Goal: Information Seeking & Learning: Learn about a topic

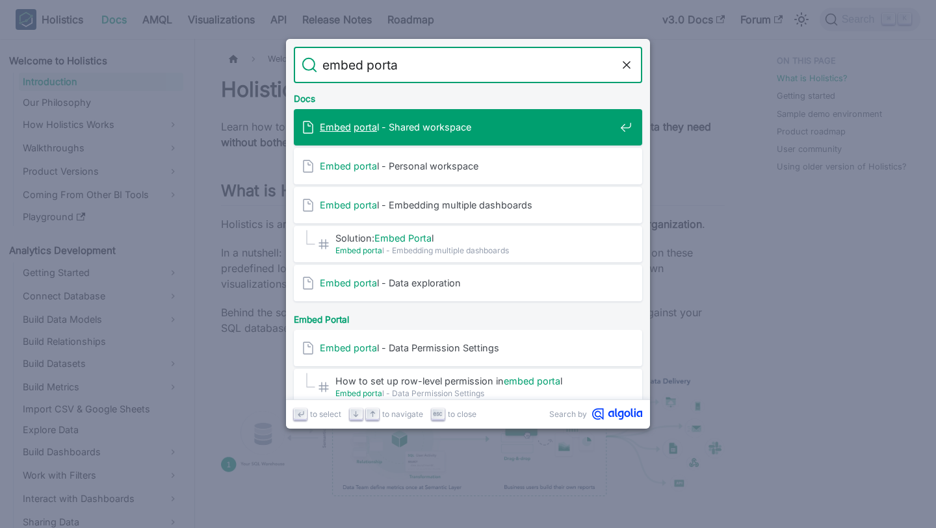
type input "embed portal"
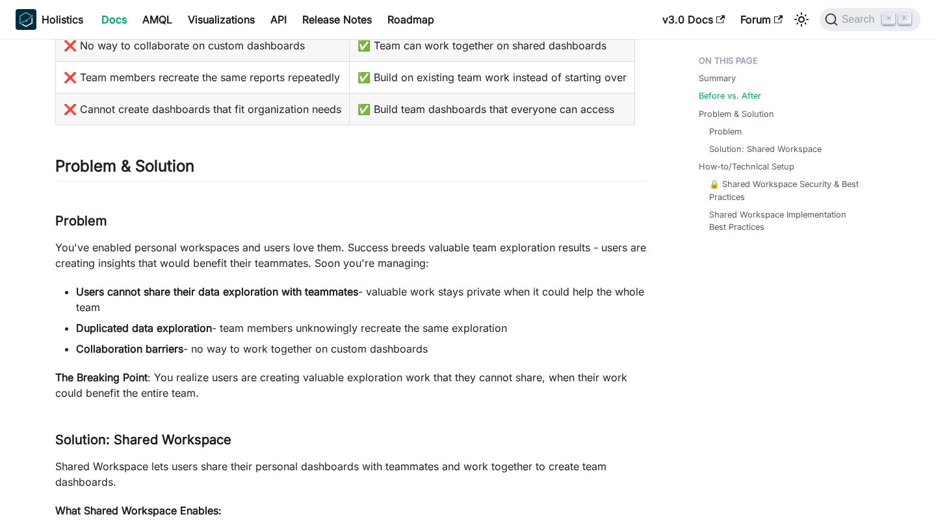
scroll to position [373, 0]
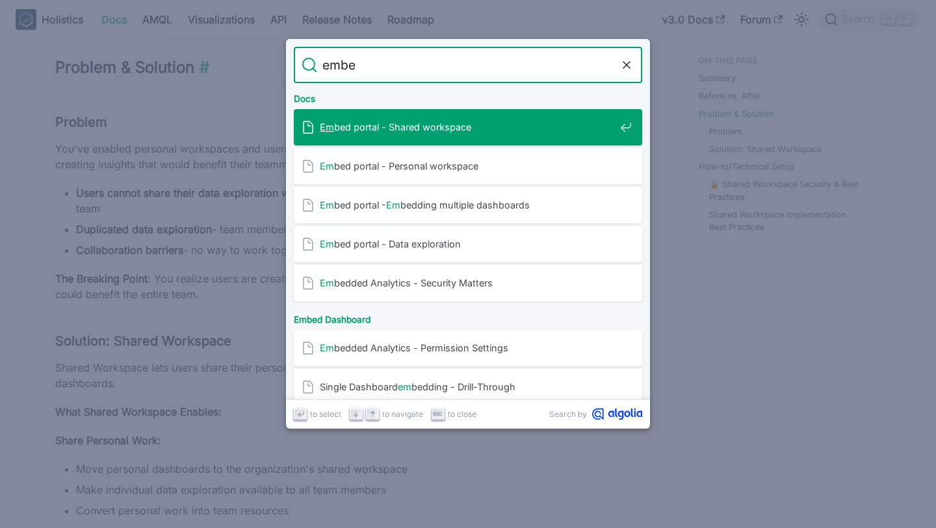
type input "embed"
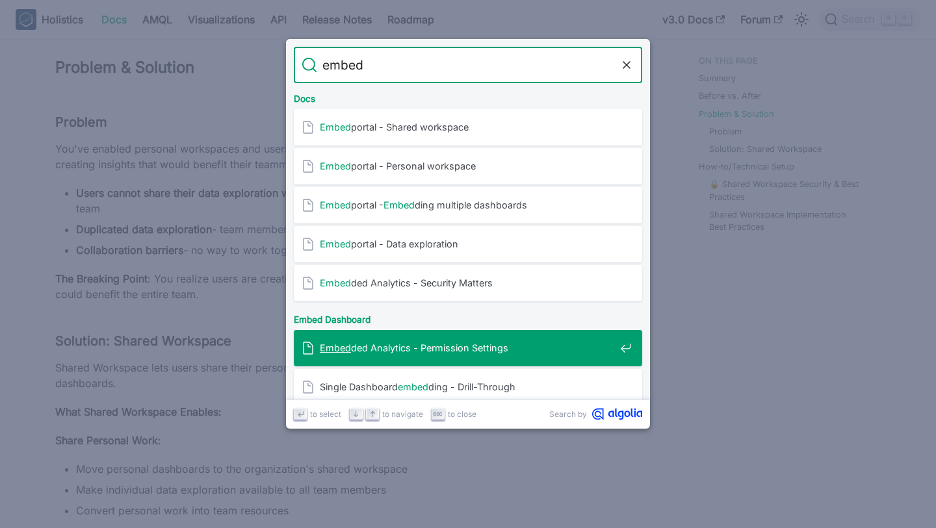
click at [439, 346] on span "Embed ded Analytics - Permission Settings" at bounding box center [467, 348] width 295 height 12
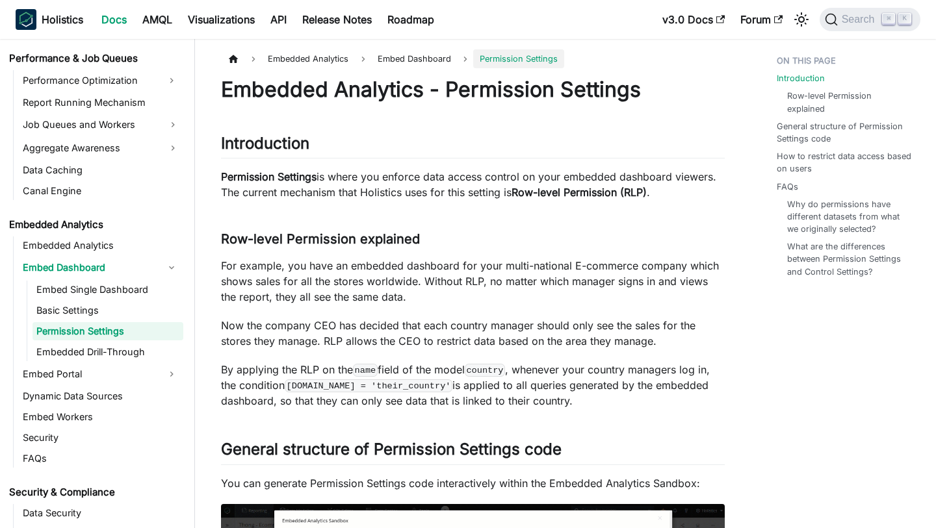
scroll to position [1137, 0]
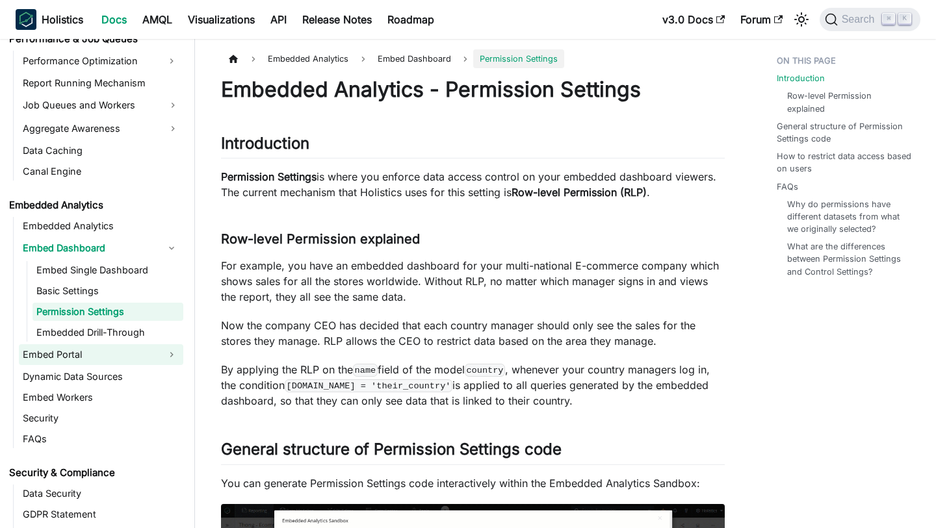
click at [101, 355] on link "Embed Portal" at bounding box center [89, 354] width 141 height 21
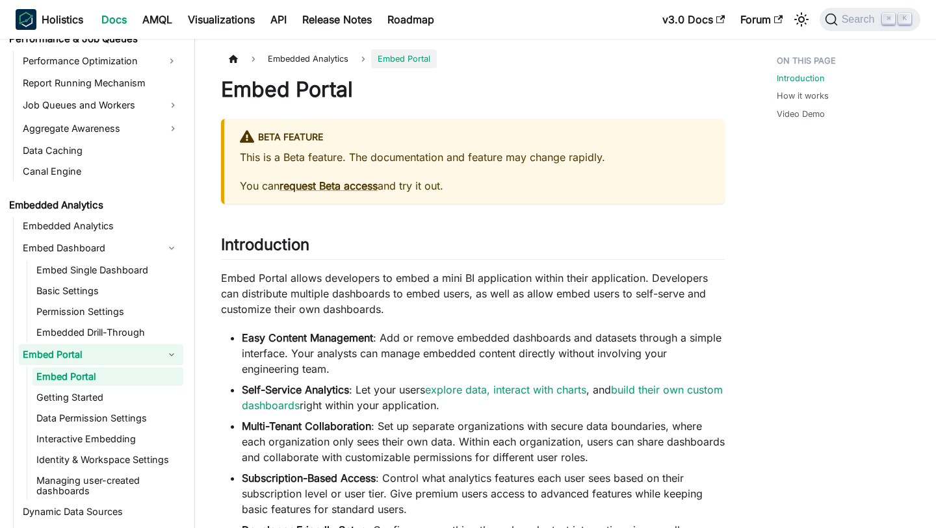
click at [479, 98] on h1 "Embed Portal" at bounding box center [473, 90] width 504 height 26
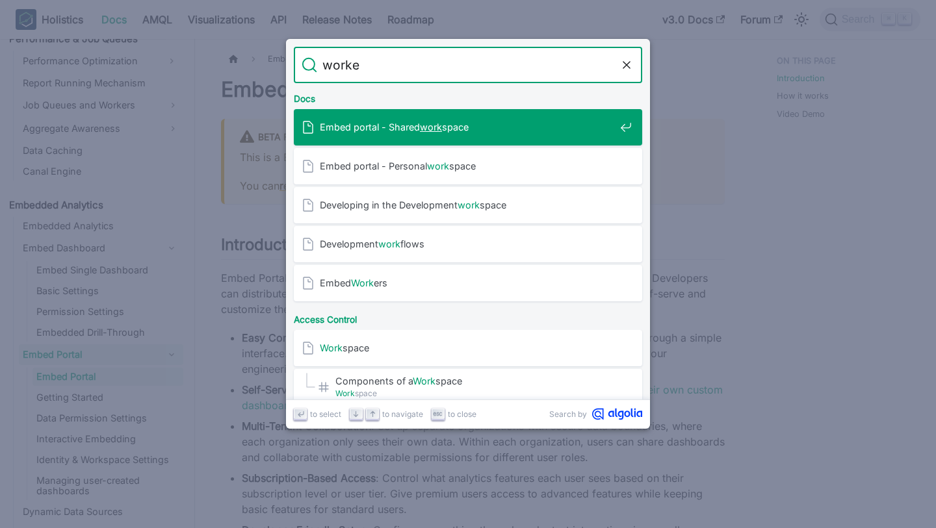
type input "worker"
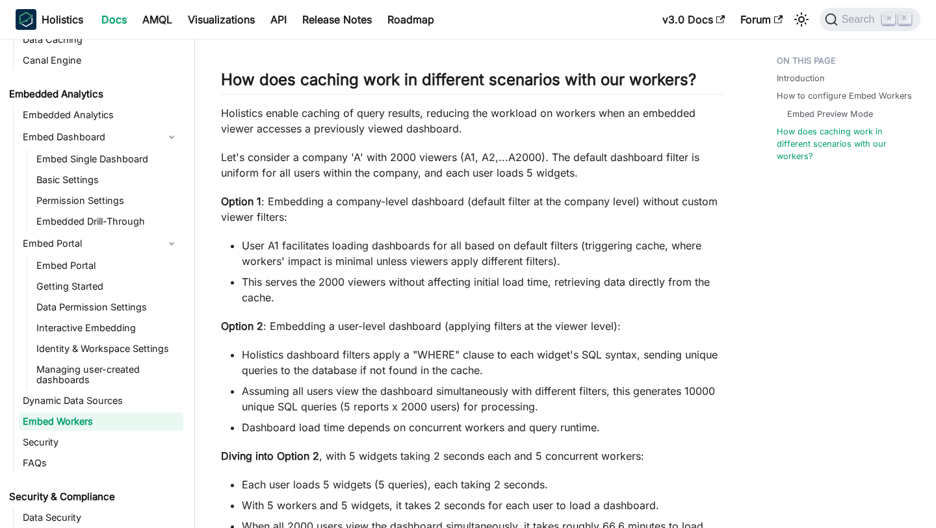
scroll to position [1232, 0]
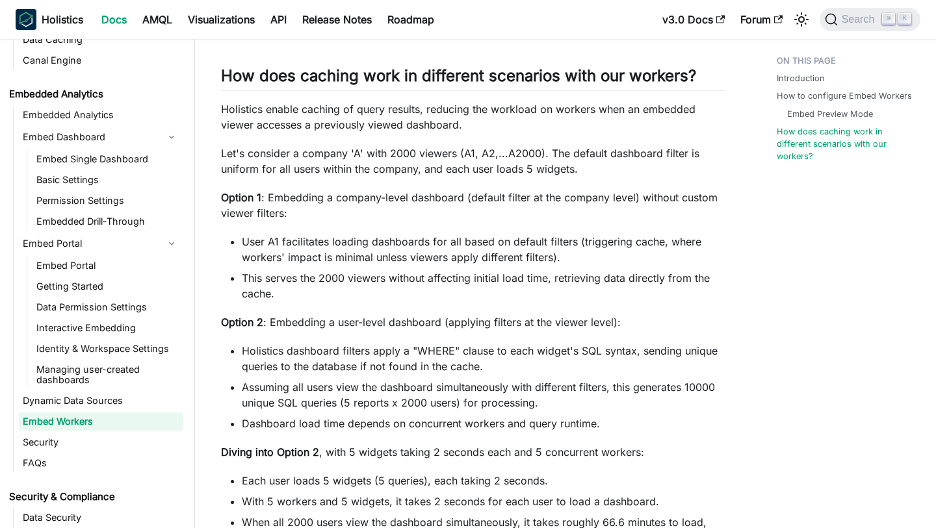
click at [467, 241] on li "User A1 facilitates loading dashboards for all based on default filters (trigge…" at bounding box center [483, 249] width 483 height 31
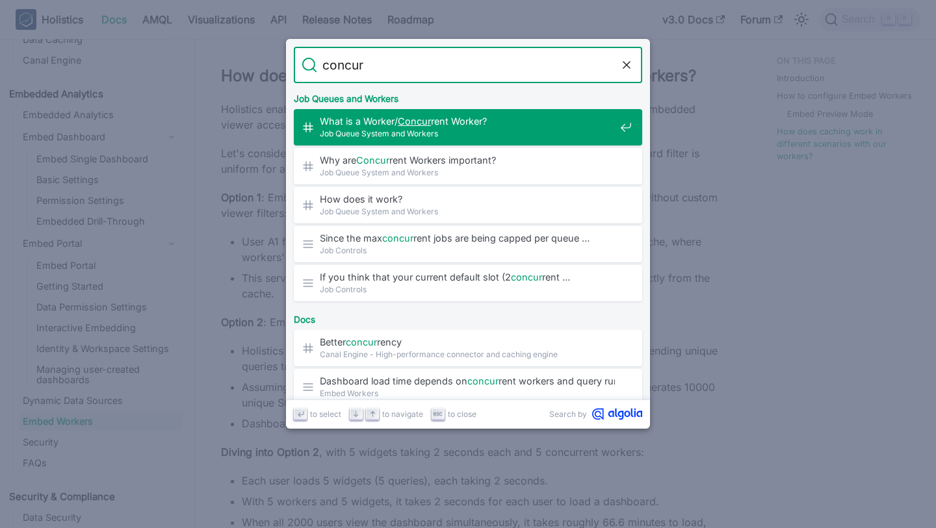
type input "concurr"
click at [526, 138] on span "Job Queue System and Workers" at bounding box center [467, 133] width 295 height 12
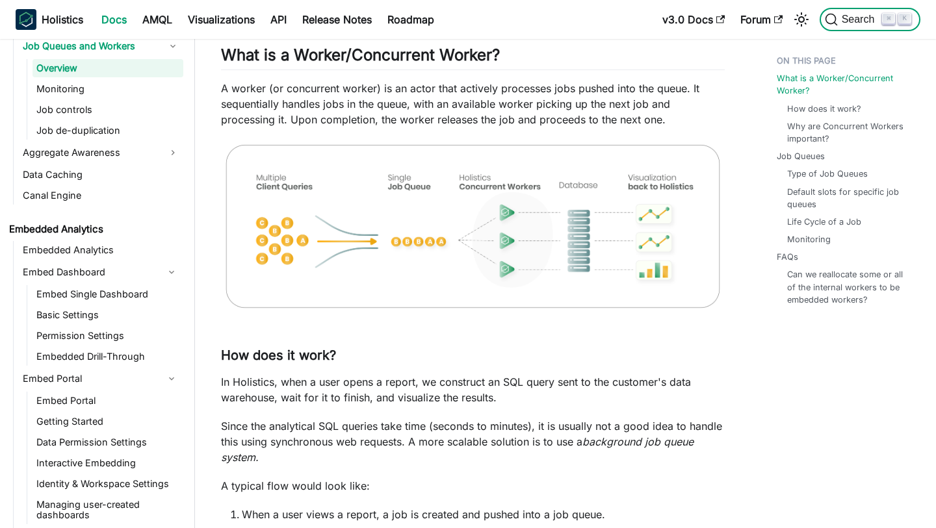
scroll to position [1193, 0]
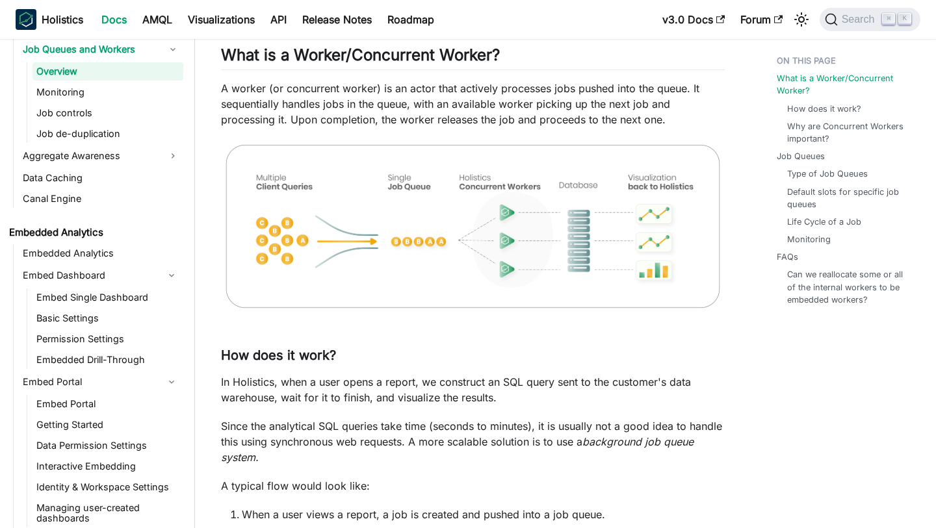
click at [548, 256] on img at bounding box center [473, 226] width 504 height 172
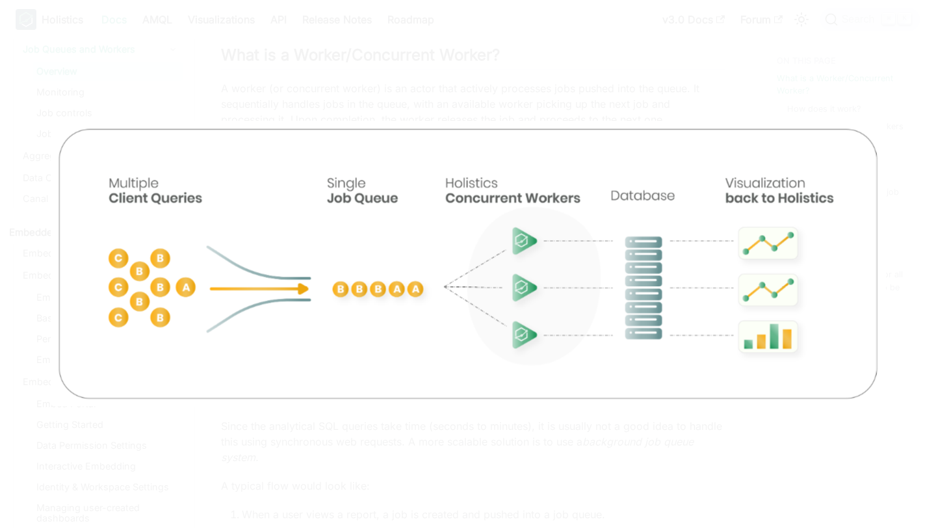
click at [492, 57] on div at bounding box center [468, 264] width 936 height 528
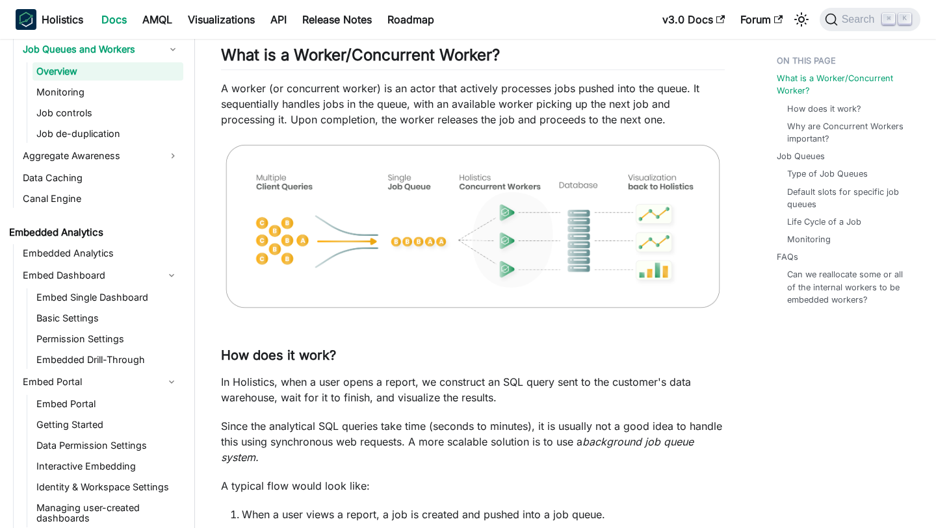
click at [528, 107] on p "A worker (or concurrent worker) is an actor that actively processes jobs pushed…" at bounding box center [473, 104] width 504 height 47
click at [474, 109] on p "A worker (or concurrent worker) is an actor that actively processes jobs pushed…" at bounding box center [473, 104] width 504 height 47
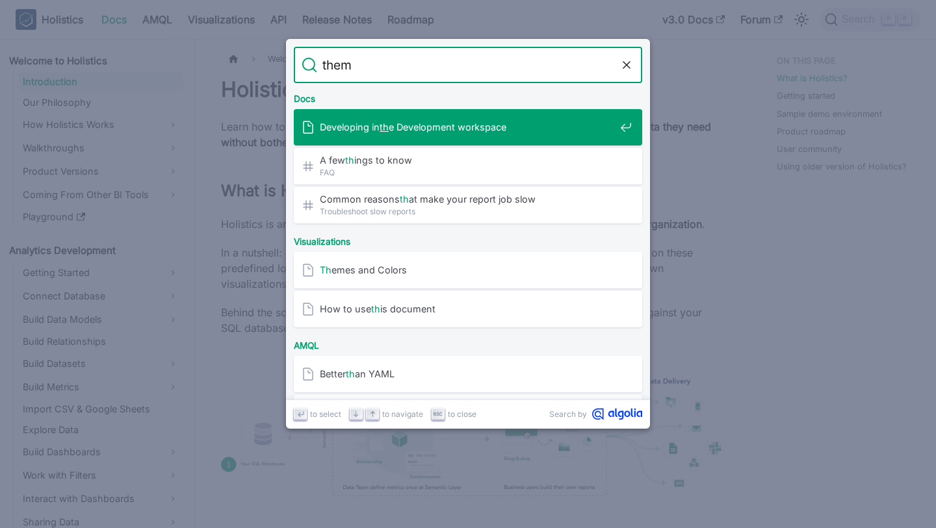
type input "theme"
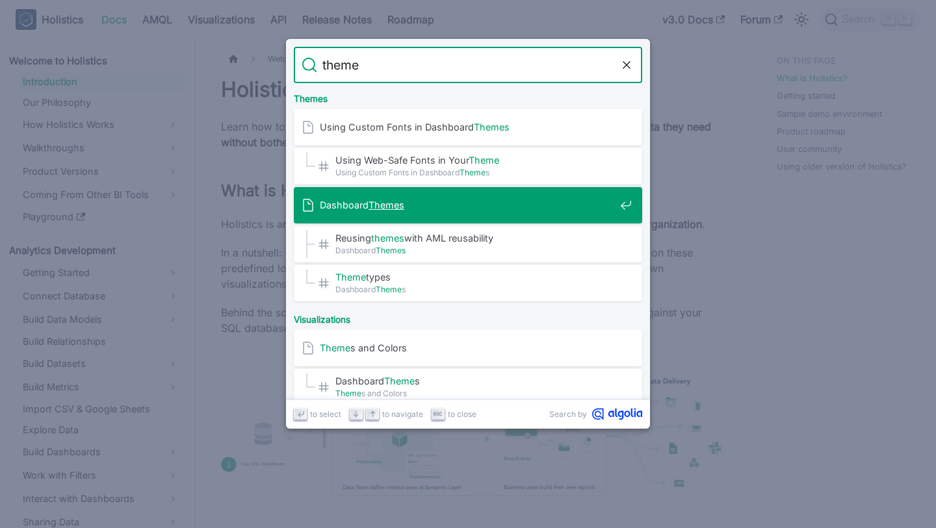
click at [409, 206] on span "Dashboard Themes" at bounding box center [467, 205] width 295 height 12
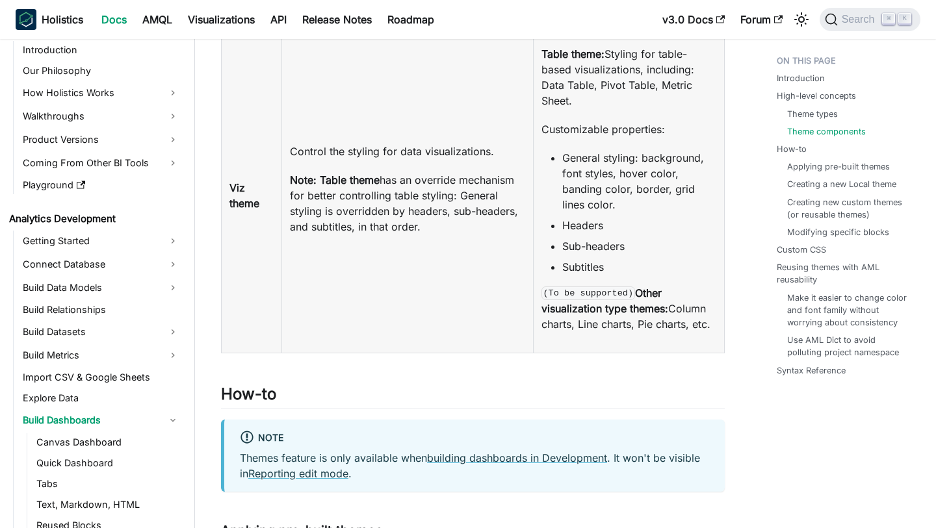
scroll to position [1539, 0]
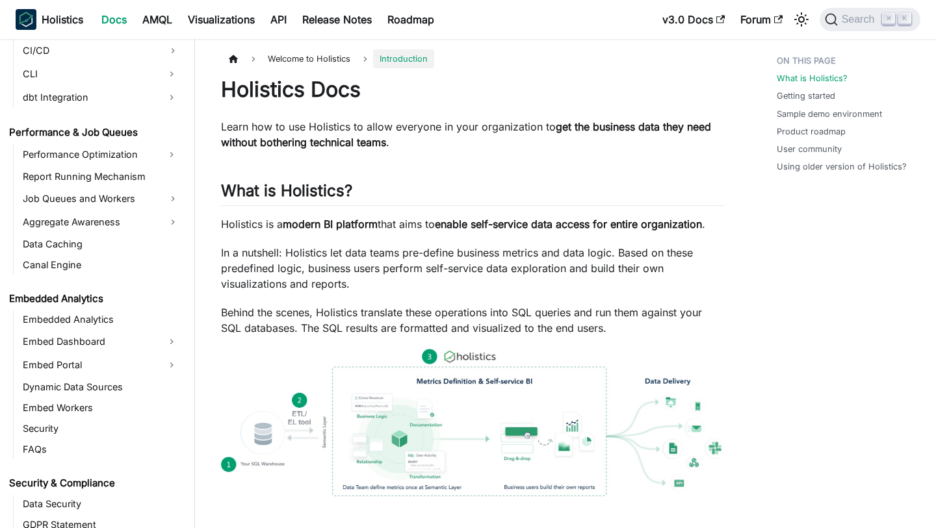
scroll to position [1364, 0]
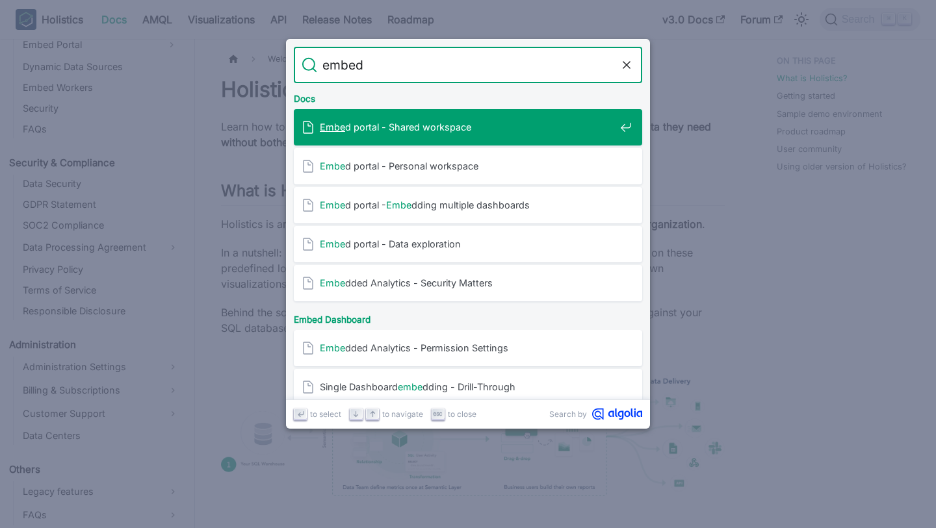
type input "embedd"
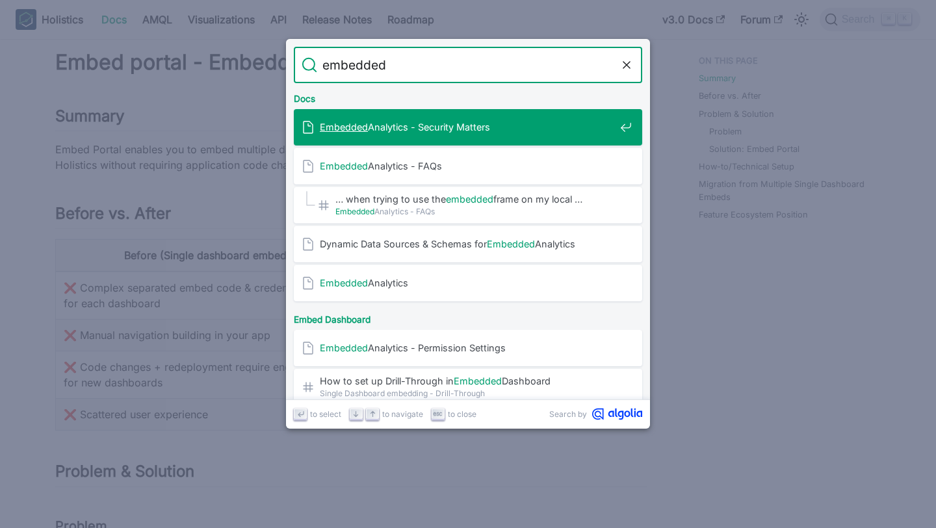
type input "embedded"
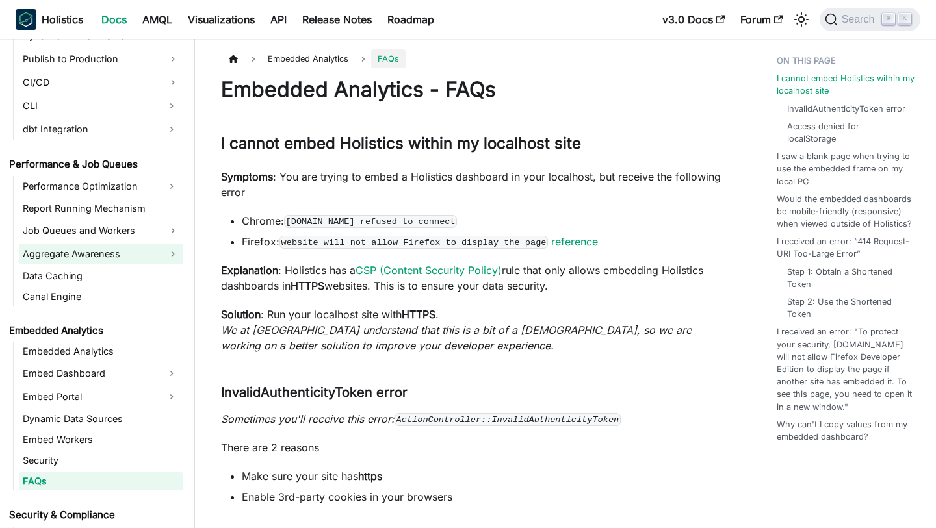
scroll to position [1072, 0]
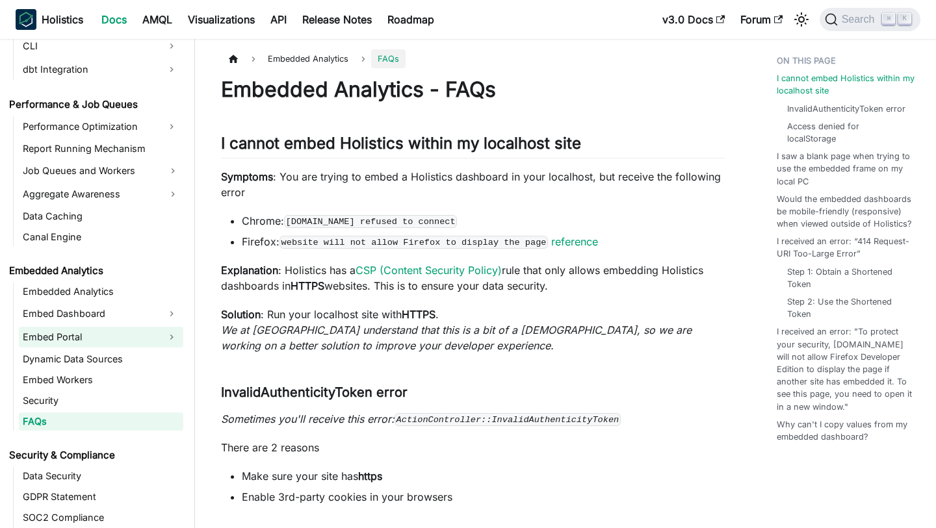
click at [98, 334] on link "Embed Portal" at bounding box center [89, 337] width 141 height 21
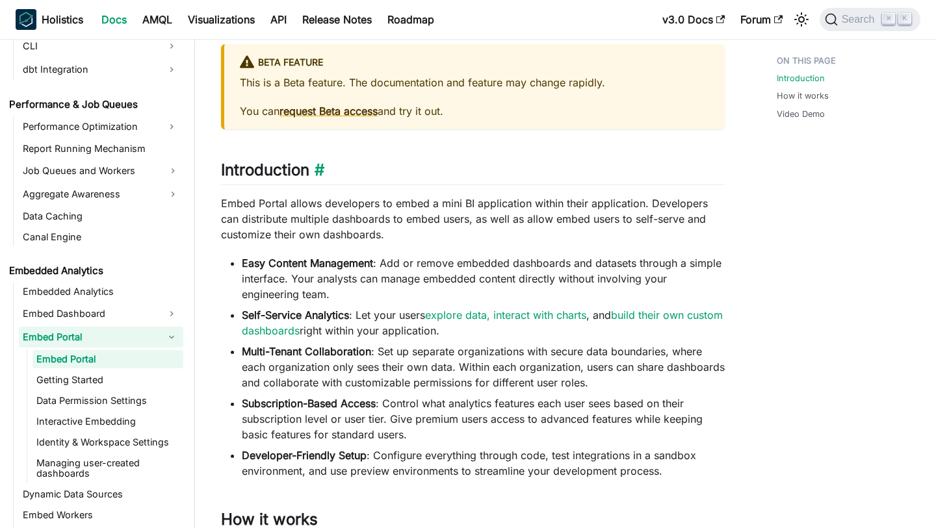
scroll to position [90, 0]
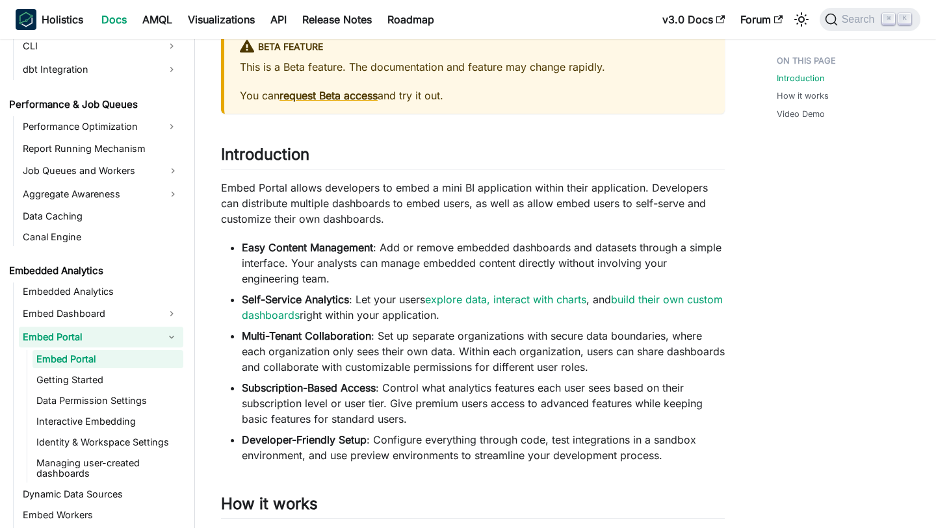
click at [382, 196] on p "Embed Portal allows developers to embed a mini BI application within their appl…" at bounding box center [473, 203] width 504 height 47
click at [129, 405] on link "Data Permission Settings" at bounding box center [107, 401] width 151 height 18
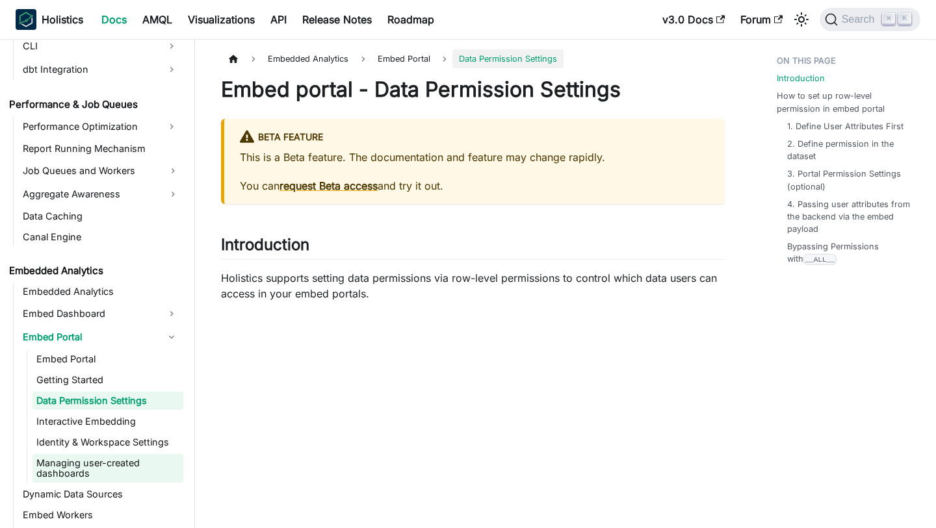
click at [135, 458] on link "Managing user-created dashboards" at bounding box center [107, 468] width 151 height 29
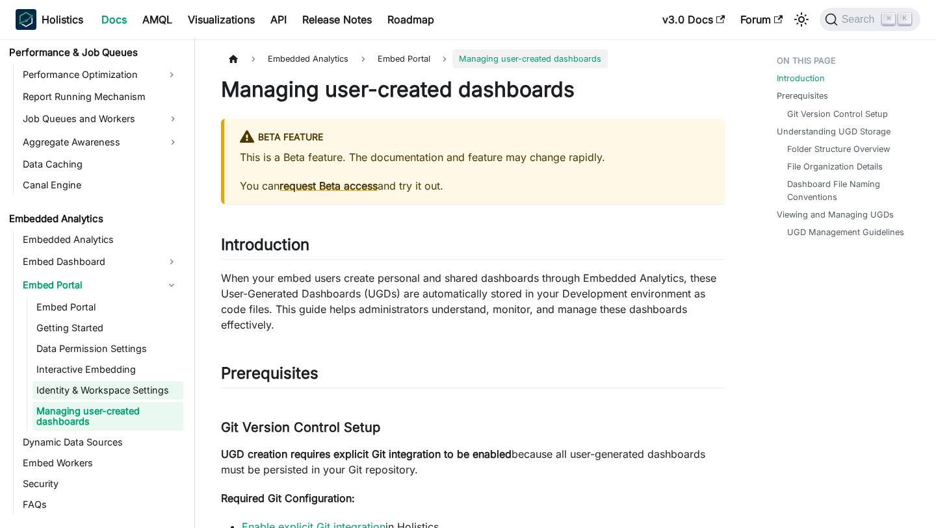
click at [110, 383] on link "Identity & Workspace Settings" at bounding box center [107, 390] width 151 height 18
